Goal: Task Accomplishment & Management: Manage account settings

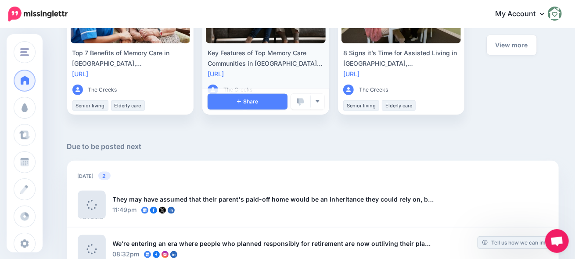
scroll to position [481, 0]
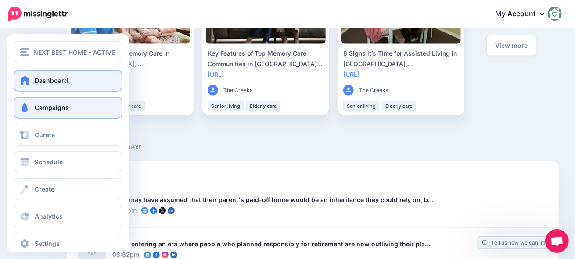
click at [62, 108] on span "Campaigns" at bounding box center [52, 107] width 34 height 7
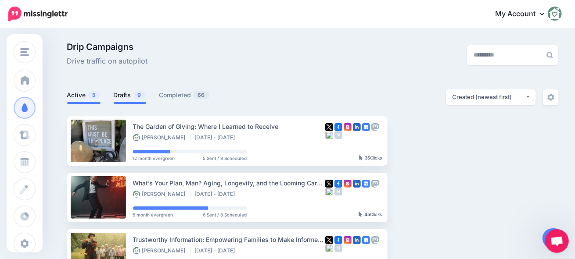
click at [118, 97] on link "Drafts 9" at bounding box center [130, 95] width 32 height 11
drag, startPoint x: 129, startPoint y: 90, endPoint x: 131, endPoint y: 94, distance: 4.7
click at [129, 91] on link "Drafts 9" at bounding box center [130, 95] width 32 height 11
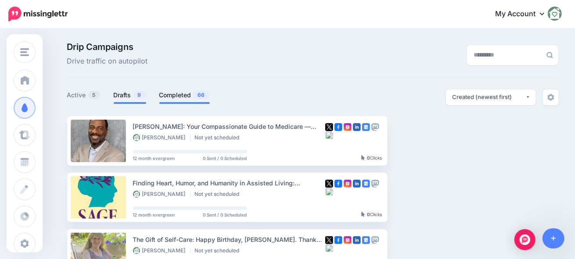
click at [178, 95] on link "Completed 66" at bounding box center [184, 95] width 50 height 11
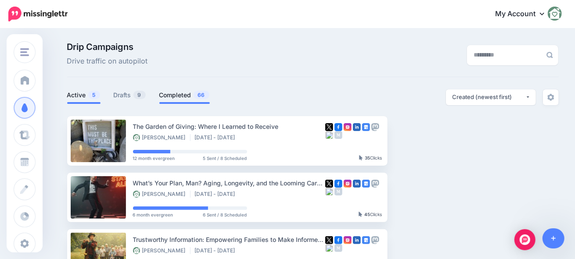
click at [187, 95] on link "Completed 66" at bounding box center [184, 95] width 50 height 11
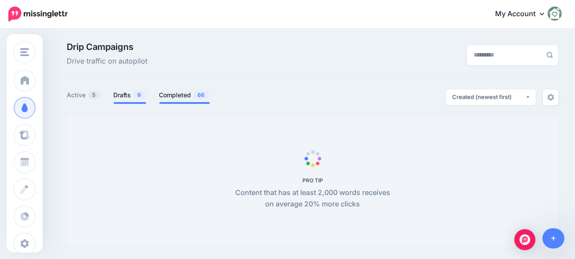
click at [133, 90] on link "Drafts 9" at bounding box center [130, 95] width 32 height 11
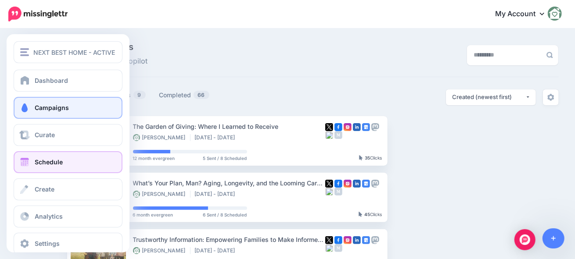
click at [36, 162] on span "Schedule" at bounding box center [49, 161] width 28 height 7
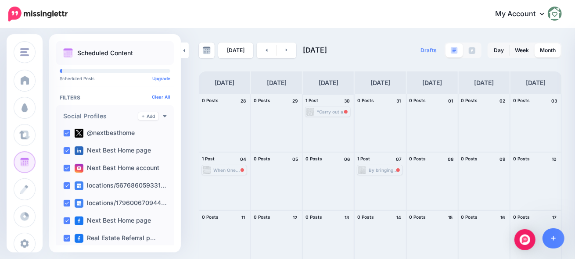
click at [325, 113] on div "“Carry out a random act of kindness, with no expectation of reward, safe in the…" at bounding box center [333, 111] width 32 height 5
click at [225, 173] on div "When One Conversation Can Save a Million: A Lesson in Capital Gains, Care, and …" at bounding box center [224, 170] width 43 height 8
click at [382, 172] on div "By bringing together clinical insight, care coordination, and financial strateg…" at bounding box center [385, 170] width 32 height 5
click at [375, 182] on span "Reschedule Failed" at bounding box center [383, 181] width 34 height 4
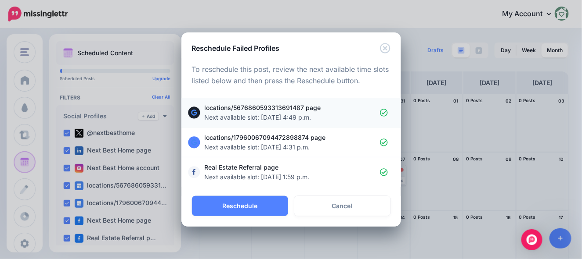
click at [251, 111] on span "locations/5676860593313691487 page Next available slot: Aug. 29, 2025, 4:49 p.m." at bounding box center [292, 112] width 175 height 19
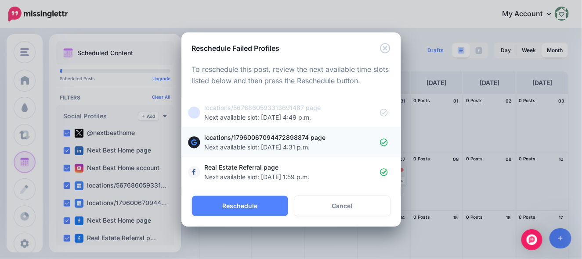
click at [243, 144] on span "Next available slot: Aug. 29, 2025, 4:31 p.m." at bounding box center [257, 147] width 105 height 7
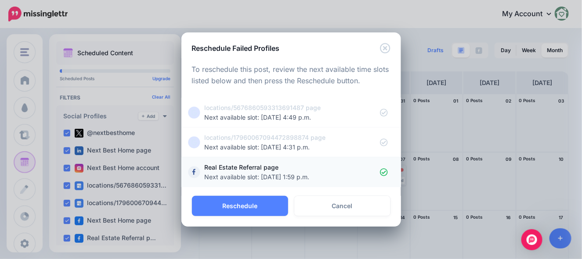
click at [238, 170] on span "Real Estate Referral page Next available slot: Aug. 29, 2025, 1:59 p.m." at bounding box center [292, 172] width 175 height 19
click at [242, 147] on span "Next available slot: Aug. 29, 2025, 4:31 p.m." at bounding box center [257, 147] width 105 height 7
click at [244, 115] on span "Next available slot: Aug. 29, 2025, 4:49 p.m." at bounding box center [258, 117] width 107 height 7
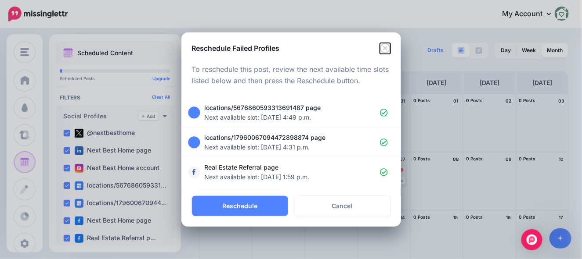
click at [380, 50] on icon "Close" at bounding box center [385, 48] width 11 height 11
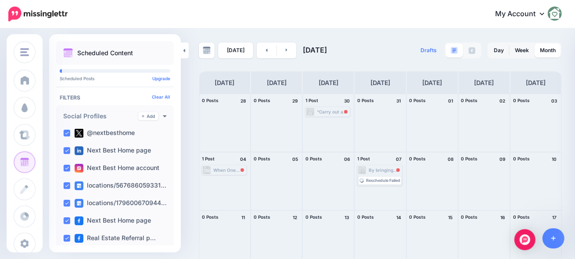
click at [22, 9] on img at bounding box center [37, 14] width 59 height 15
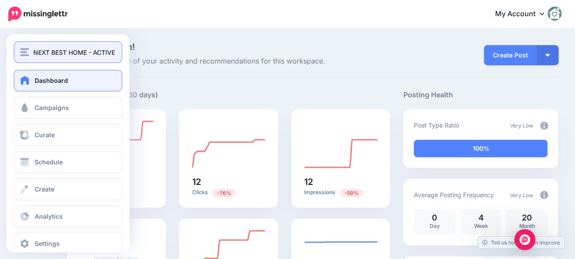
click at [34, 54] on span "NEXT BEST HOME - ACTIVE" at bounding box center [74, 52] width 82 height 10
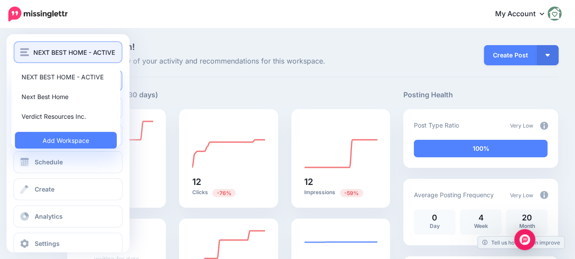
click at [34, 54] on span "NEXT BEST HOME - ACTIVE" at bounding box center [74, 52] width 82 height 10
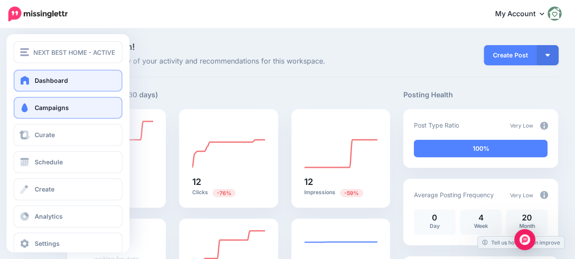
click at [44, 112] on link "Campaigns" at bounding box center [68, 108] width 109 height 22
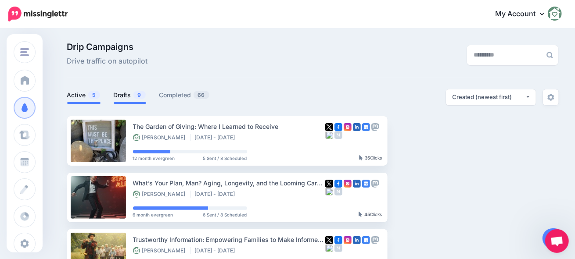
click at [130, 95] on link "Drafts 9" at bounding box center [130, 95] width 32 height 11
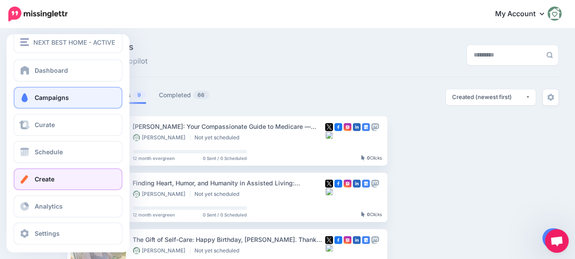
scroll to position [14, 0]
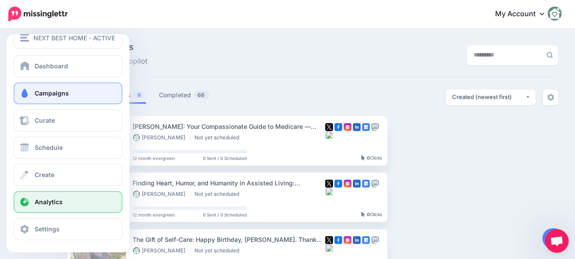
click at [37, 194] on link "Analytics" at bounding box center [68, 202] width 109 height 22
click at [69, 201] on link "Analytics" at bounding box center [68, 202] width 109 height 22
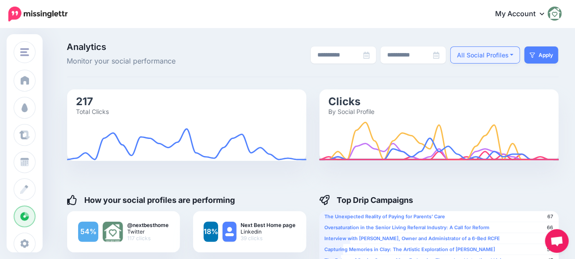
click at [484, 57] on div "All Social Profiles" at bounding box center [483, 55] width 52 height 11
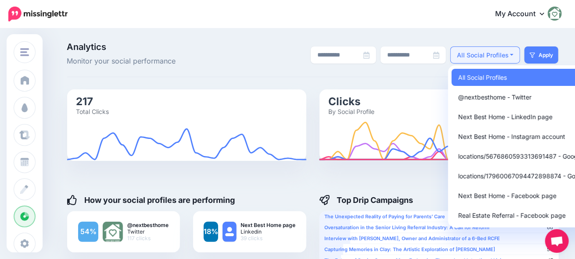
click at [484, 57] on div "All Social Profiles" at bounding box center [483, 55] width 52 height 11
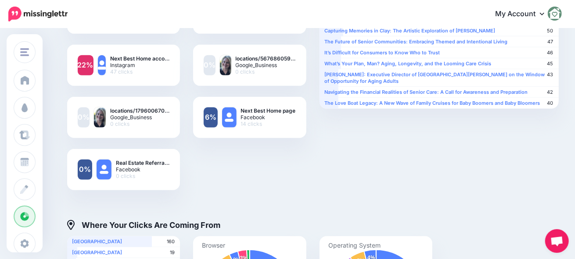
scroll to position [176, 0]
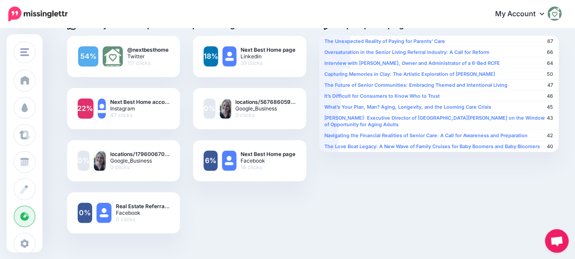
click at [256, 111] on span "Google_Business" at bounding box center [266, 108] width 60 height 7
click at [219, 113] on div "0% locations/567686059… Google_Business 0 clicks" at bounding box center [249, 108] width 113 height 41
click at [245, 104] on b "locations/567686059…" at bounding box center [266, 102] width 60 height 7
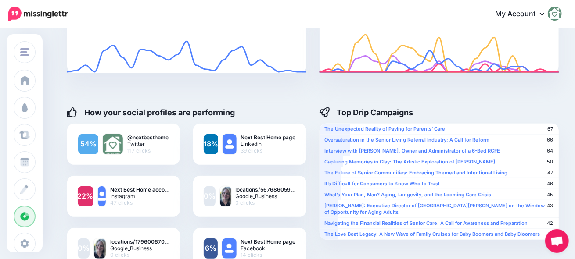
scroll to position [0, 0]
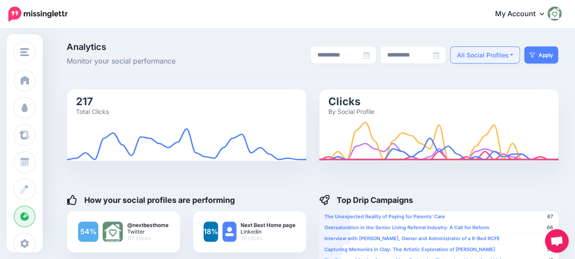
click at [505, 59] on div "All Social Profiles" at bounding box center [483, 55] width 52 height 11
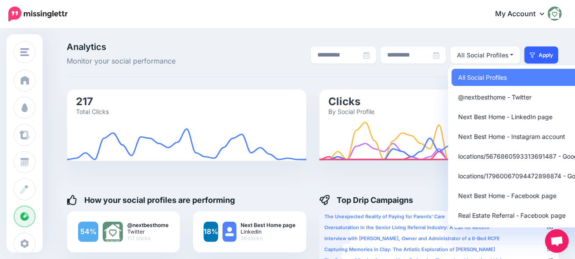
click at [551, 54] on button "Apply" at bounding box center [542, 55] width 34 height 17
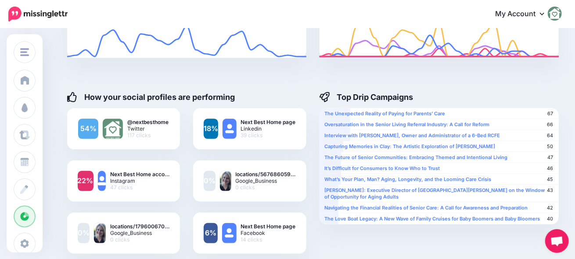
scroll to position [132, 0]
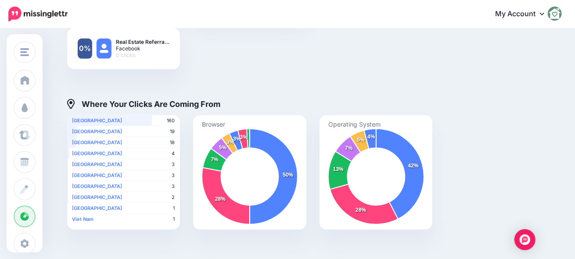
scroll to position [351, 0]
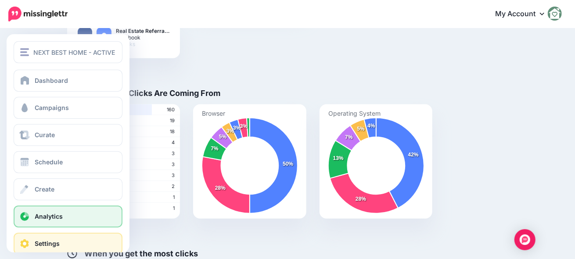
click at [29, 242] on span at bounding box center [24, 244] width 11 height 9
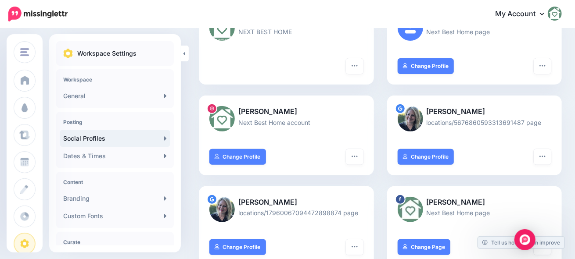
scroll to position [132, 0]
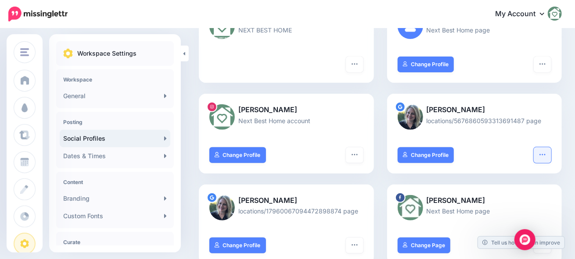
click at [551, 152] on button "button" at bounding box center [543, 155] width 18 height 16
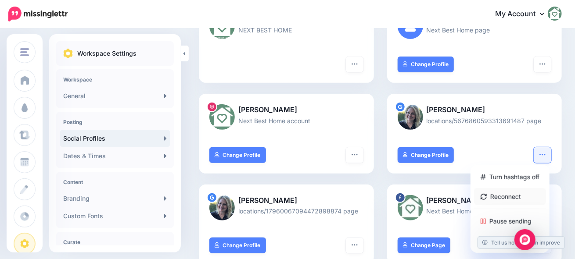
click at [521, 194] on link "Reconnect" at bounding box center [510, 196] width 72 height 17
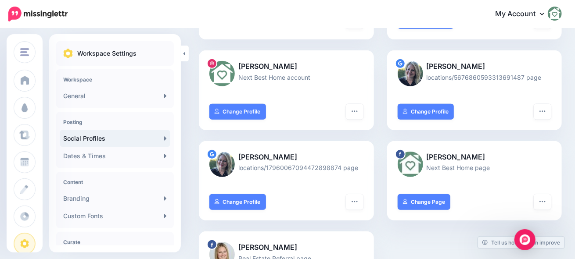
scroll to position [219, 0]
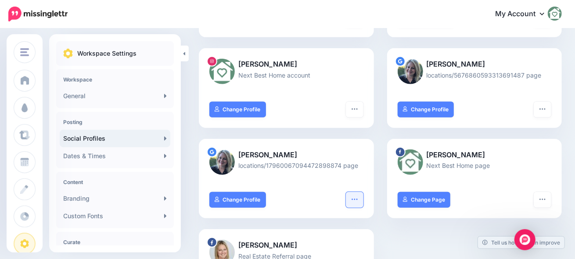
click at [357, 199] on icon "button" at bounding box center [355, 199] width 6 height 1
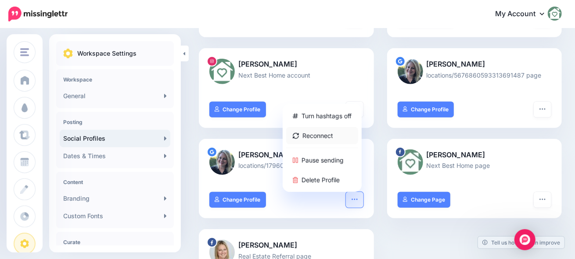
click at [324, 134] on link "Reconnect" at bounding box center [322, 135] width 72 height 17
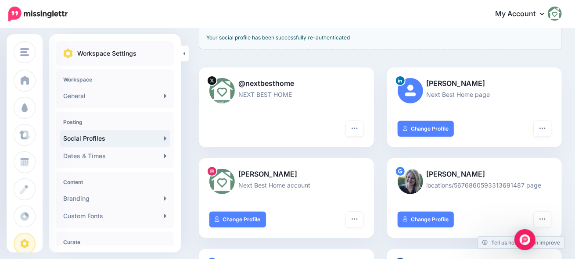
scroll to position [132, 0]
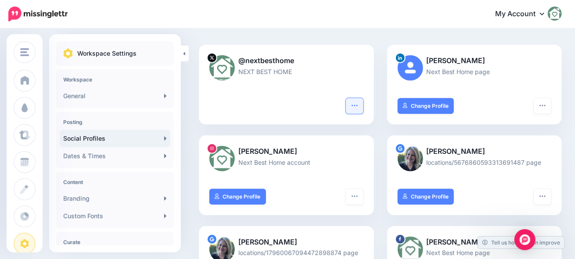
click at [354, 103] on icon "button" at bounding box center [354, 105] width 7 height 7
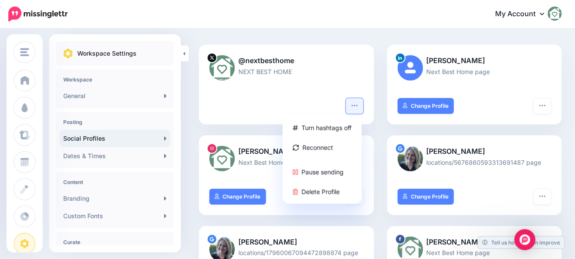
click at [354, 103] on icon "button" at bounding box center [354, 105] width 7 height 7
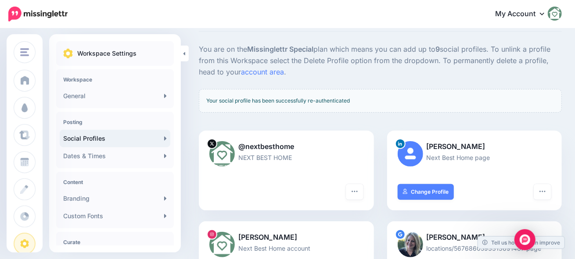
scroll to position [0, 0]
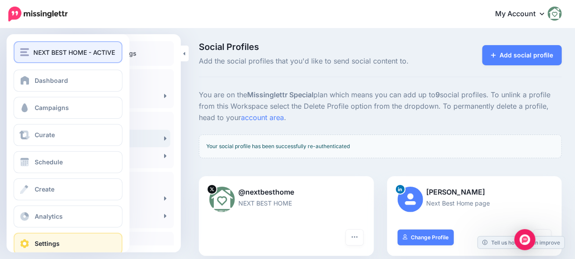
drag, startPoint x: 26, startPoint y: 51, endPoint x: 31, endPoint y: 55, distance: 5.6
click at [27, 52] on img "button" at bounding box center [24, 52] width 9 height 8
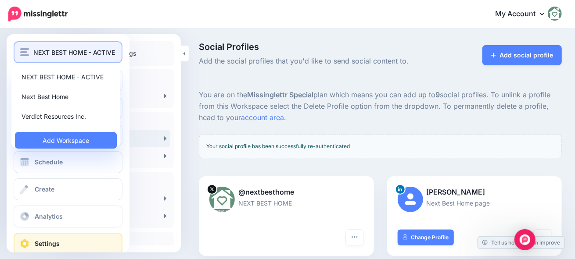
click at [43, 54] on span "NEXT BEST HOME - ACTIVE" at bounding box center [74, 52] width 82 height 10
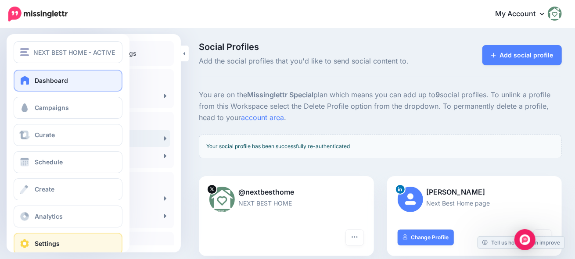
click at [55, 79] on span "Dashboard" at bounding box center [51, 80] width 33 height 7
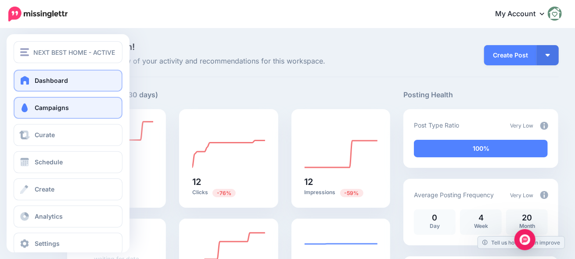
click at [58, 112] on link "Campaigns" at bounding box center [68, 108] width 109 height 22
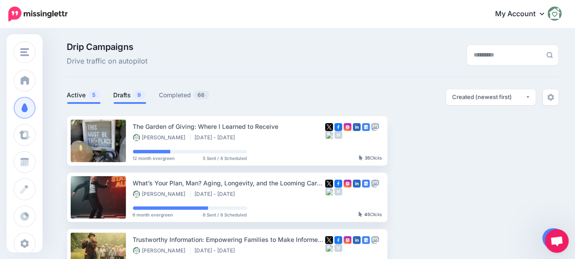
click at [122, 95] on link "Drafts 9" at bounding box center [130, 95] width 32 height 11
click at [139, 97] on span "9" at bounding box center [139, 95] width 12 height 8
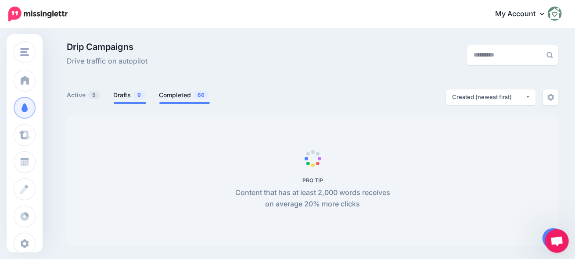
click at [192, 95] on link "Completed 66" at bounding box center [184, 95] width 50 height 11
click at [182, 96] on link "Completed 66" at bounding box center [184, 95] width 50 height 11
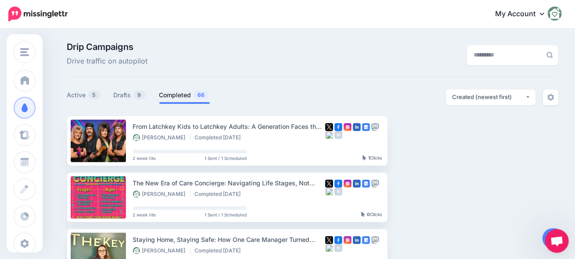
click at [182, 96] on link "Completed 66" at bounding box center [184, 95] width 50 height 11
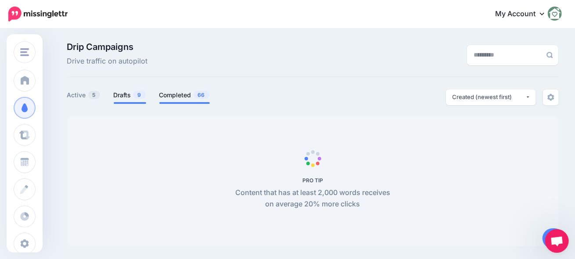
click at [122, 98] on link "Drafts 9" at bounding box center [130, 95] width 32 height 11
click at [176, 94] on link "Completed 66" at bounding box center [184, 95] width 50 height 11
click at [88, 98] on link "Active 5" at bounding box center [83, 95] width 33 height 11
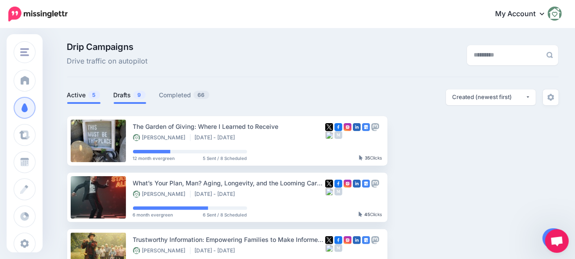
click at [127, 100] on link "Drafts 9" at bounding box center [130, 95] width 32 height 11
drag, startPoint x: 124, startPoint y: 86, endPoint x: 125, endPoint y: 90, distance: 4.9
click at [124, 86] on div "Drip Campaigns Drive traffic on autopilot Active 5 9" at bounding box center [313, 218] width 505 height 350
click at [125, 91] on link "Drafts 9" at bounding box center [130, 95] width 32 height 11
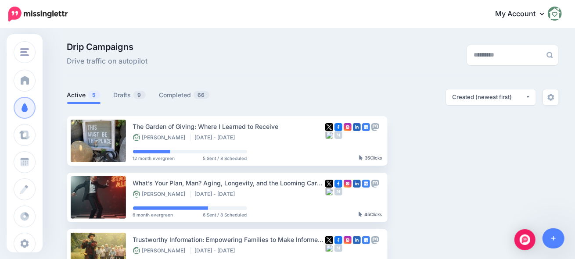
click at [125, 88] on div "Drip Campaigns Drive traffic on autopilot Active 5 9" at bounding box center [313, 218] width 505 height 350
click at [126, 93] on link "Drafts 9" at bounding box center [130, 95] width 32 height 11
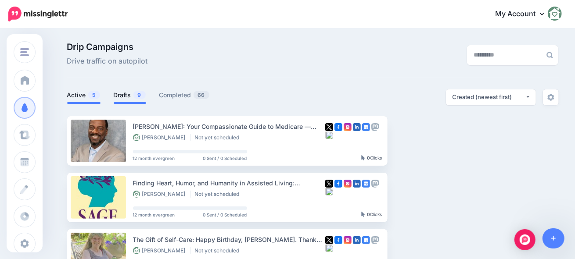
click at [85, 94] on link "Active 5" at bounding box center [83, 95] width 33 height 11
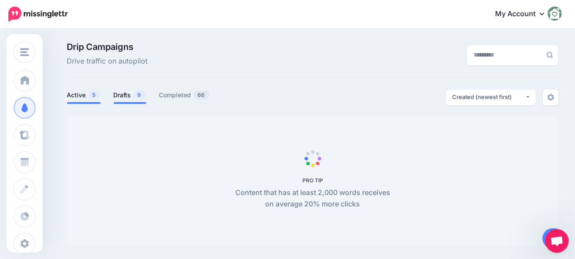
click at [129, 96] on link "Drafts 9" at bounding box center [130, 95] width 32 height 11
